Goal: Information Seeking & Learning: Learn about a topic

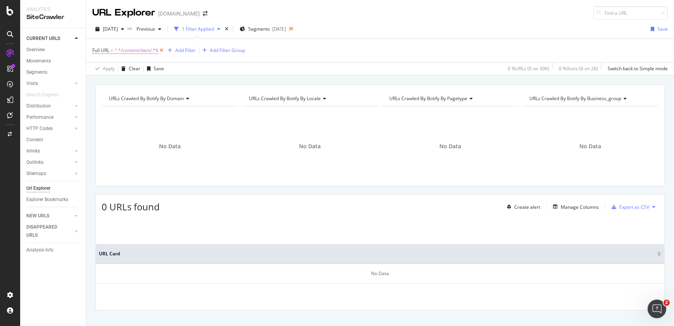
click at [164, 52] on icon at bounding box center [161, 51] width 7 height 8
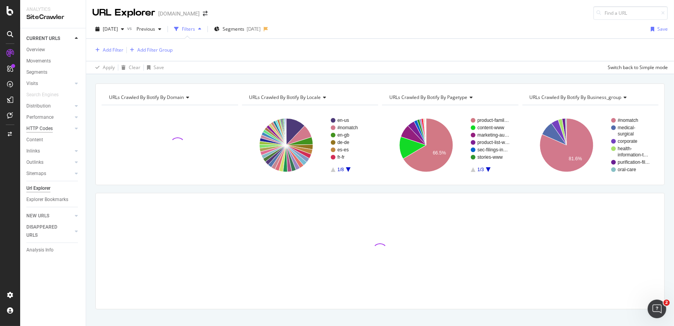
click at [33, 125] on div "HTTP Codes" at bounding box center [39, 129] width 26 height 8
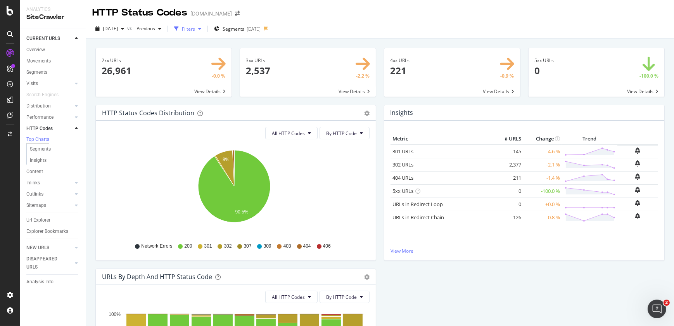
click at [204, 33] on div "Filters" at bounding box center [187, 29] width 33 height 12
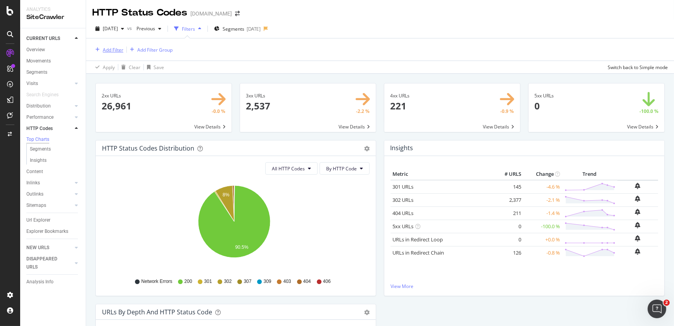
click at [109, 52] on div "Add Filter" at bounding box center [113, 50] width 21 height 7
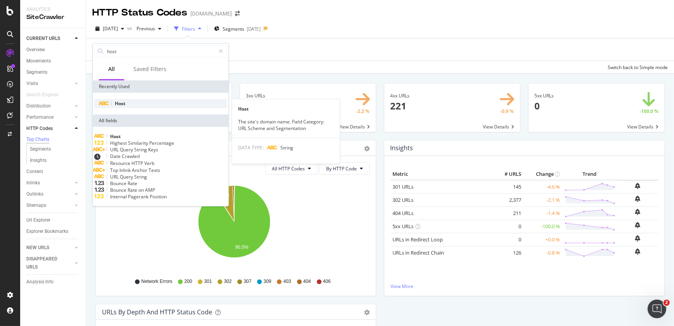
type input "host"
click at [120, 104] on span "Host" at bounding box center [120, 103] width 10 height 7
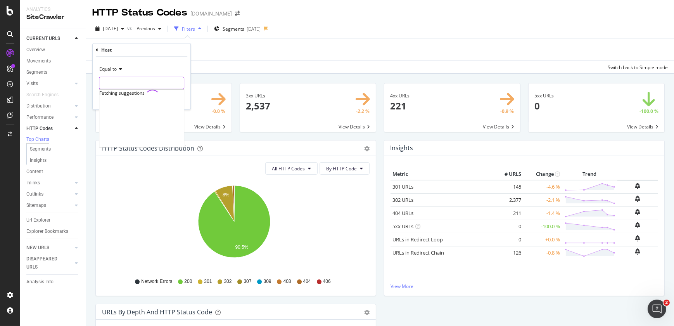
click at [121, 85] on input "text" at bounding box center [141, 83] width 85 height 12
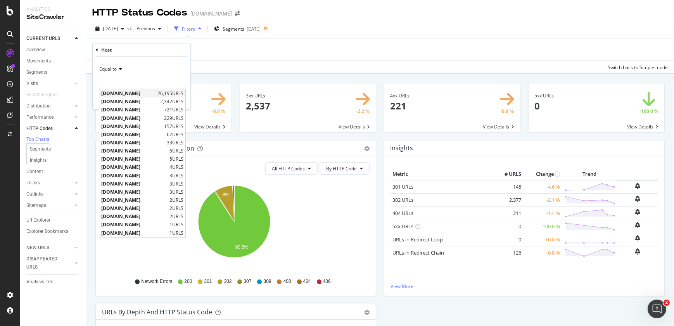
click at [120, 93] on span "www.solventum.com" at bounding box center [128, 93] width 54 height 7
type input "www.solventum.com"
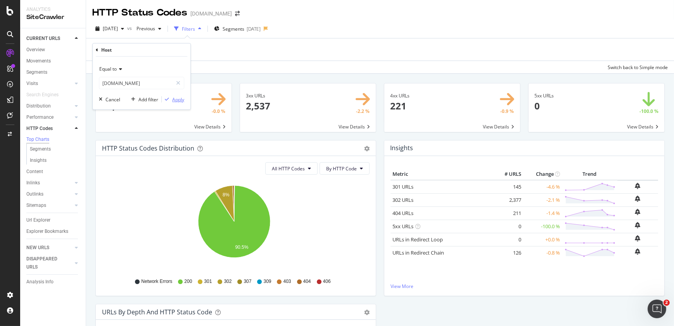
click at [174, 101] on div "Apply" at bounding box center [178, 99] width 12 height 7
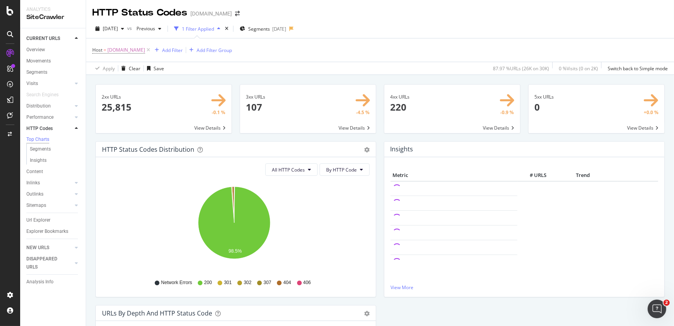
click at [393, 104] on span at bounding box center [452, 109] width 136 height 48
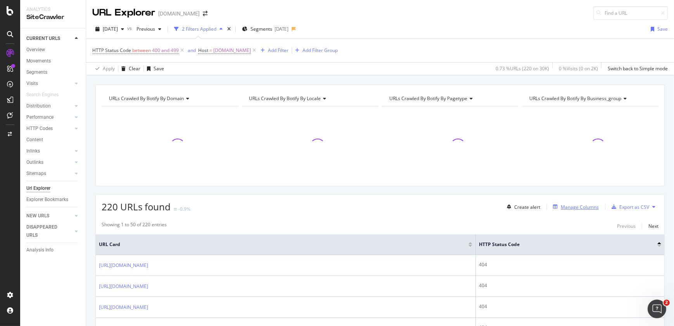
click at [561, 206] on div "Manage Columns" at bounding box center [580, 207] width 38 height 7
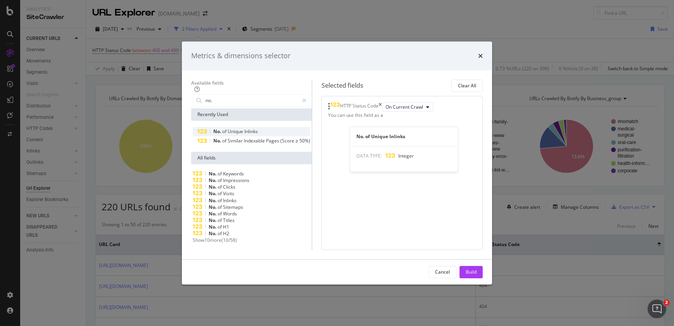
type input "no."
click at [229, 127] on div "No. of Unique Inlinks" at bounding box center [252, 131] width 118 height 9
click at [483, 278] on button "Build" at bounding box center [471, 272] width 23 height 12
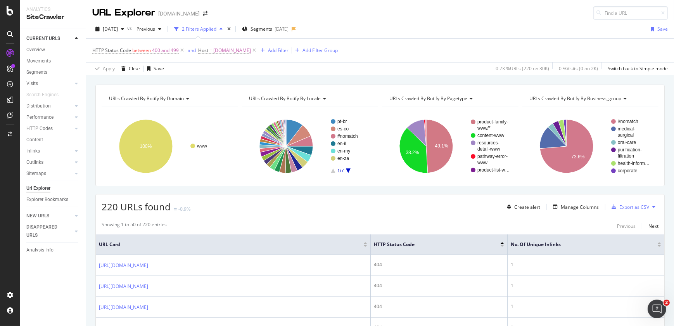
click at [657, 243] on div at bounding box center [659, 243] width 4 height 2
click at [657, 246] on div at bounding box center [659, 246] width 4 height 2
click at [574, 205] on div "Manage Columns" at bounding box center [580, 207] width 38 height 7
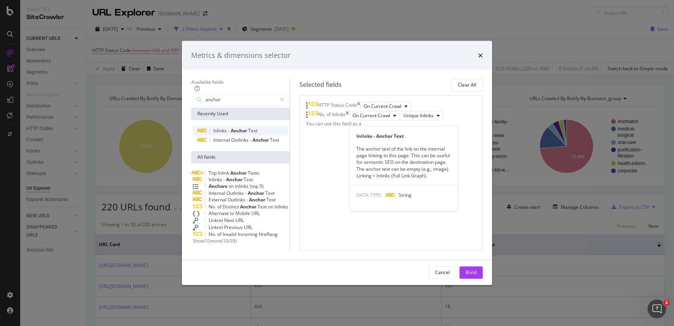
type input "anchor"
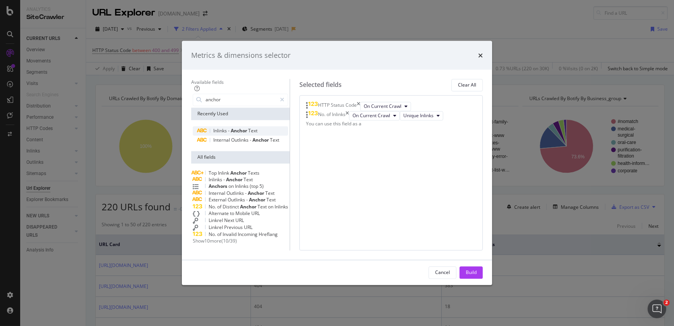
click at [248, 128] on span "Text" at bounding box center [252, 131] width 9 height 7
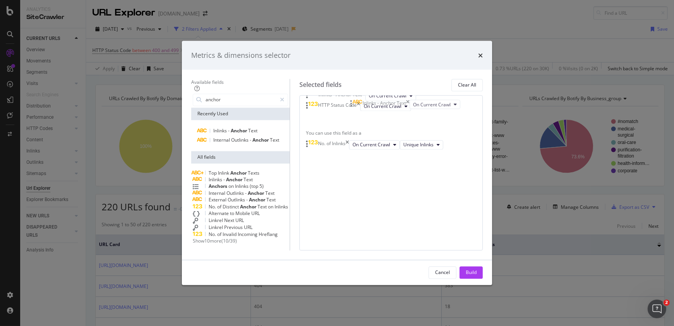
drag, startPoint x: 356, startPoint y: 140, endPoint x: 353, endPoint y: 108, distance: 31.5
click at [353, 108] on body "Analytics SiteCrawler CURRENT URLS Overview Movements Segments Visits Analysis …" at bounding box center [337, 163] width 674 height 326
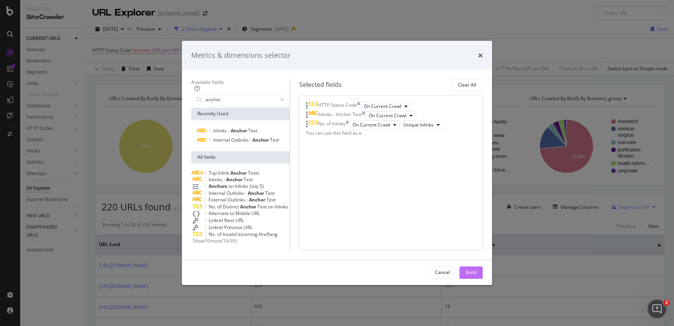
click at [482, 278] on button "Build" at bounding box center [471, 272] width 23 height 12
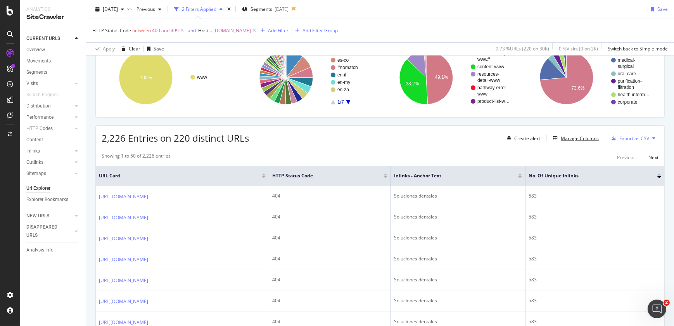
scroll to position [67, 0]
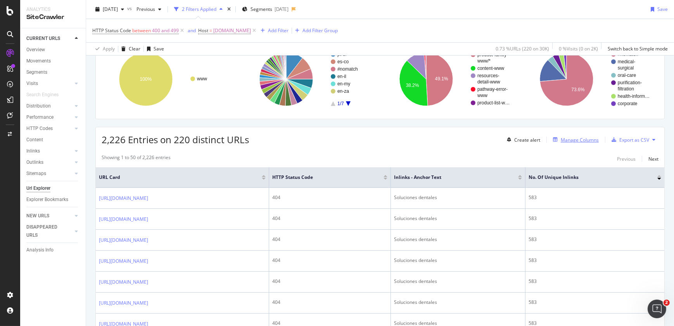
click at [568, 143] on div "Manage Columns" at bounding box center [574, 139] width 49 height 9
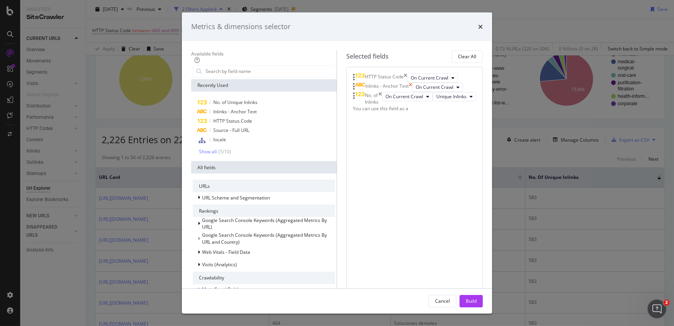
click at [412, 92] on icon "times" at bounding box center [410, 87] width 3 height 9
click at [477, 304] on div "Build" at bounding box center [471, 300] width 11 height 7
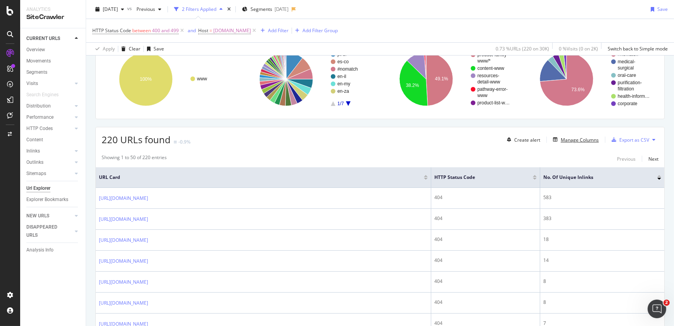
scroll to position [12, 0]
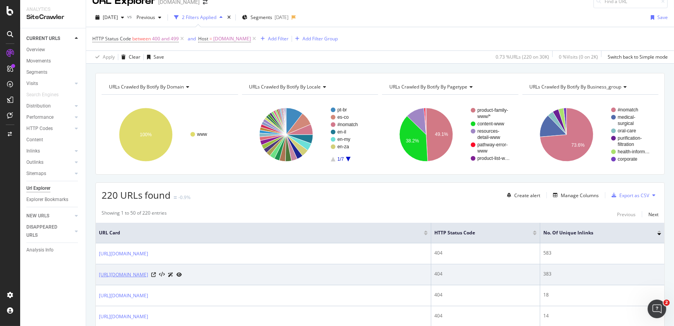
click at [148, 275] on link "https://www.solventum.com/en-my/home/medical/advanced-wound-care/negative-press…" at bounding box center [123, 275] width 49 height 8
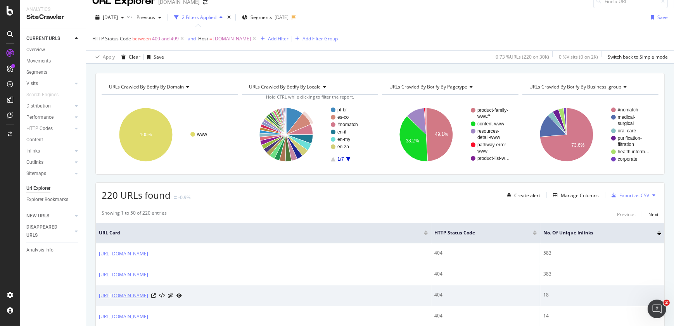
click at [148, 294] on link "https://www.solventum.com/en-my/home/medical/support/" at bounding box center [123, 296] width 49 height 8
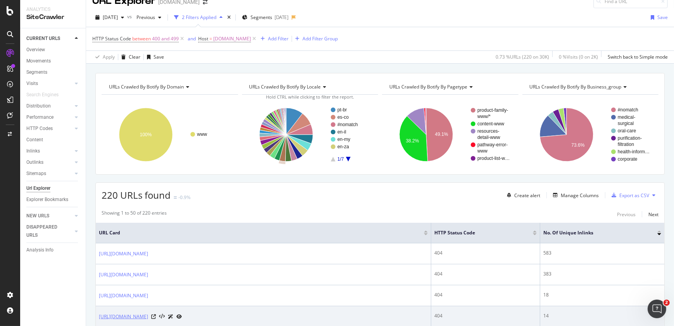
click at [148, 315] on link "https://www.solventum.com/en-us/home/warranty-and-repairs/" at bounding box center [123, 317] width 49 height 8
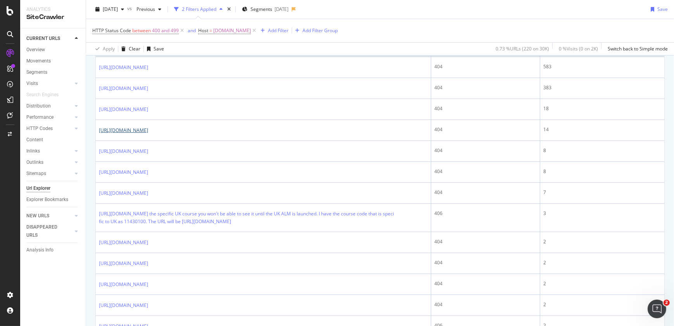
scroll to position [217, 0]
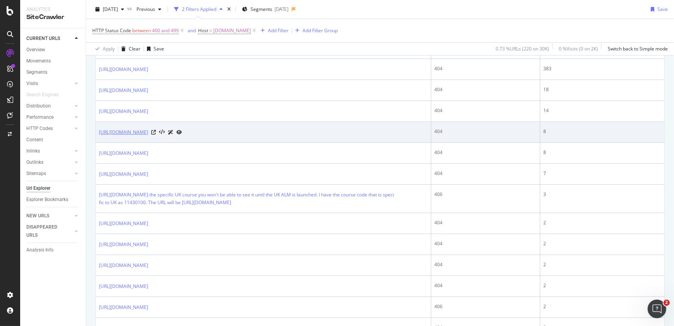
click at [148, 131] on link "[URL][DOMAIN_NAME]" at bounding box center [123, 132] width 49 height 8
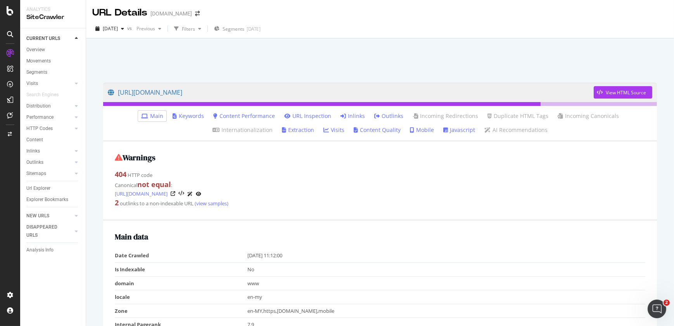
click at [341, 114] on link "Inlinks" at bounding box center [353, 116] width 24 height 8
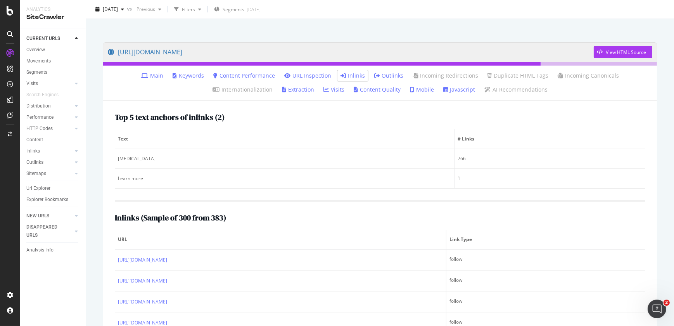
scroll to position [41, 0]
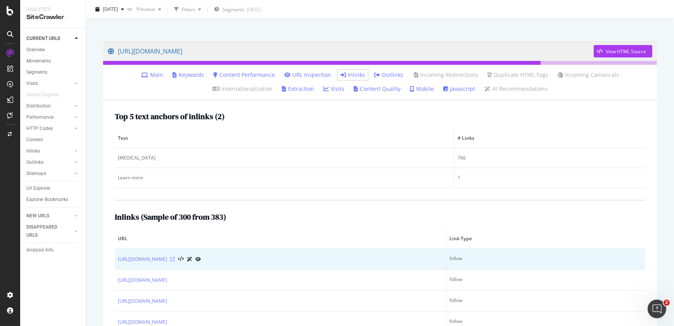
click at [175, 259] on icon at bounding box center [172, 259] width 5 height 5
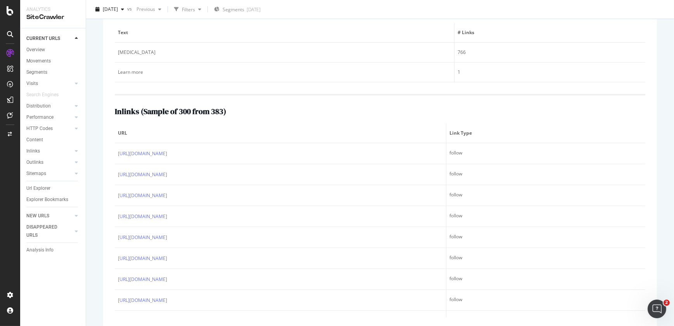
scroll to position [56, 0]
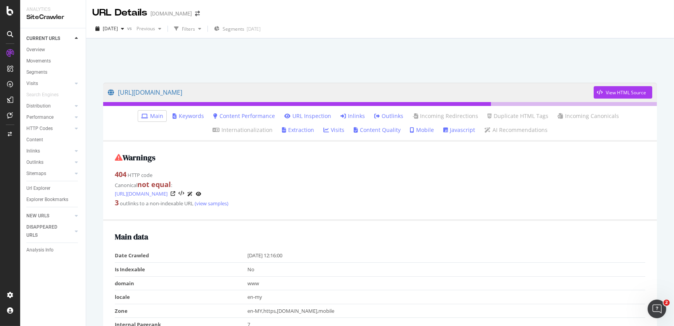
click at [341, 116] on link "Inlinks" at bounding box center [353, 116] width 24 height 8
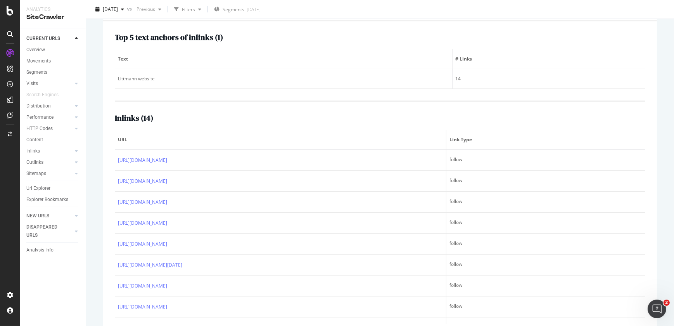
scroll to position [137, 0]
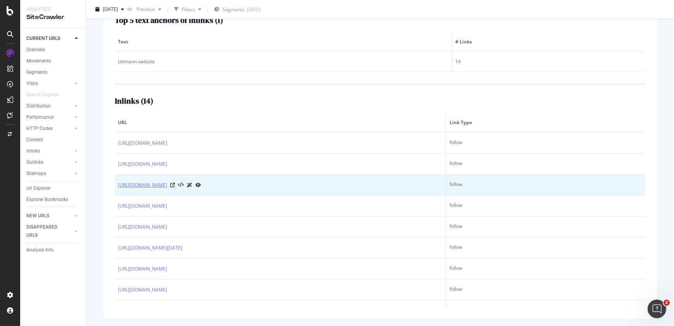
click at [167, 189] on link "https://www.solventum.com/en-us/home/our-company/contact-us/?elqTrackId=d629734…" at bounding box center [142, 185] width 49 height 8
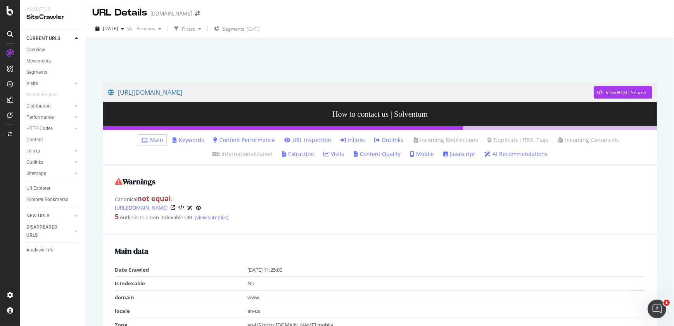
click at [341, 140] on link "Inlinks" at bounding box center [353, 140] width 24 height 8
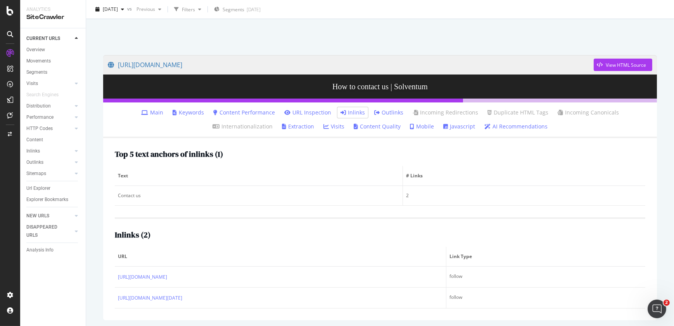
scroll to position [38, 0]
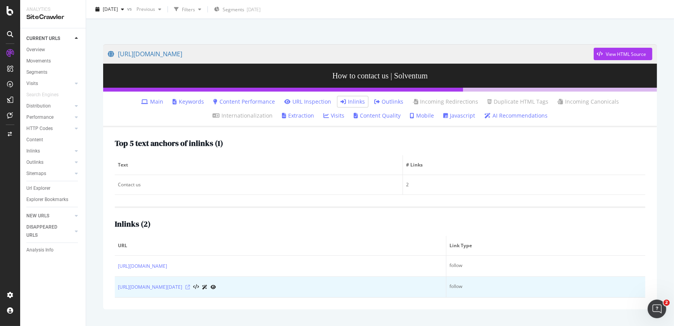
click at [190, 289] on icon at bounding box center [187, 287] width 5 height 5
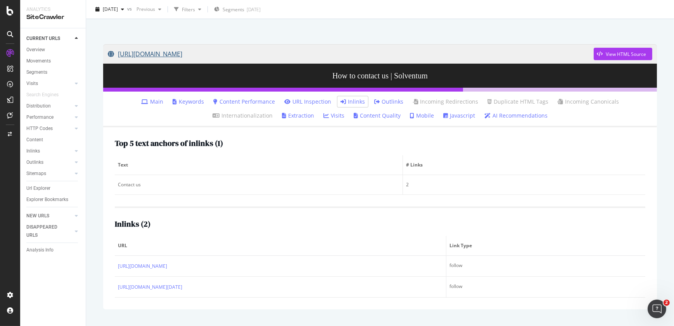
click at [296, 57] on link "https://www.solventum.com/en-us/home/our-company/contact-us/?elqTrackId=d629734…" at bounding box center [351, 53] width 486 height 19
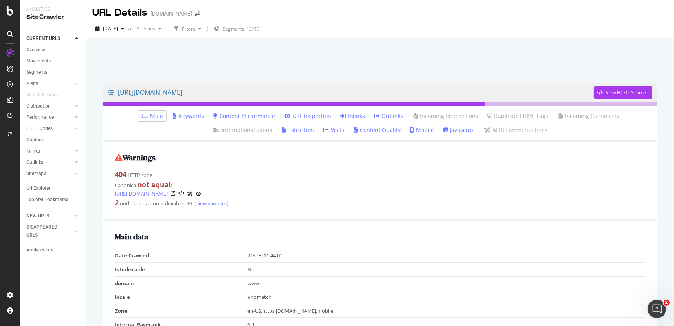
click at [341, 115] on link "Inlinks" at bounding box center [353, 116] width 24 height 8
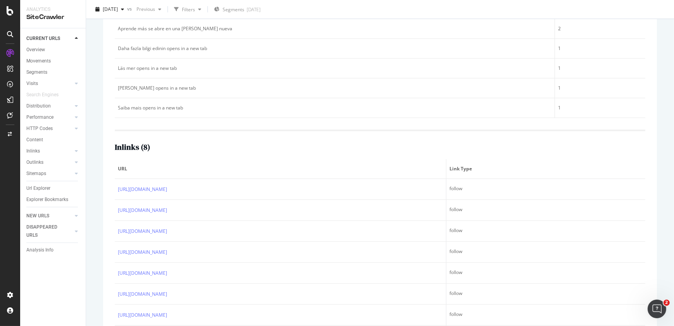
scroll to position [187, 0]
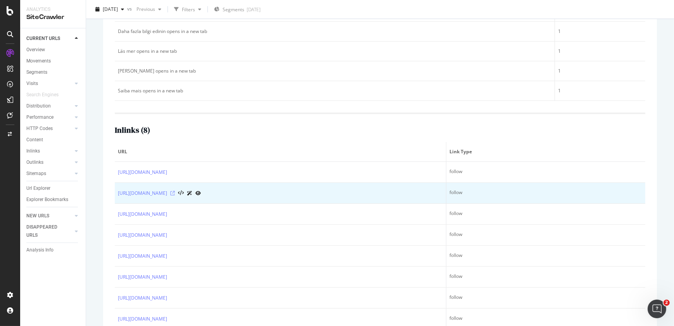
click at [175, 192] on icon at bounding box center [172, 193] width 5 height 5
